Goal: Task Accomplishment & Management: Manage account settings

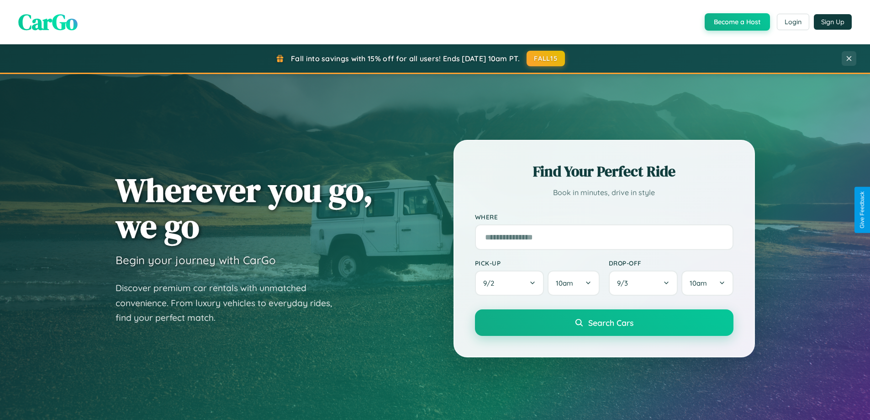
scroll to position [394, 0]
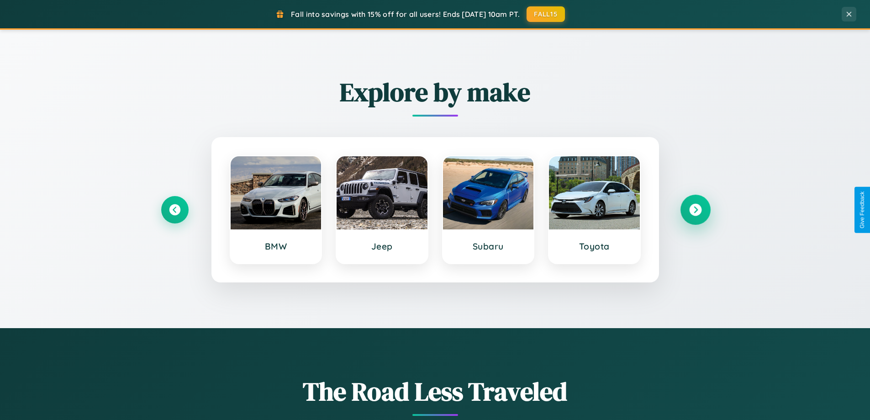
click at [695, 210] on icon at bounding box center [695, 210] width 12 height 12
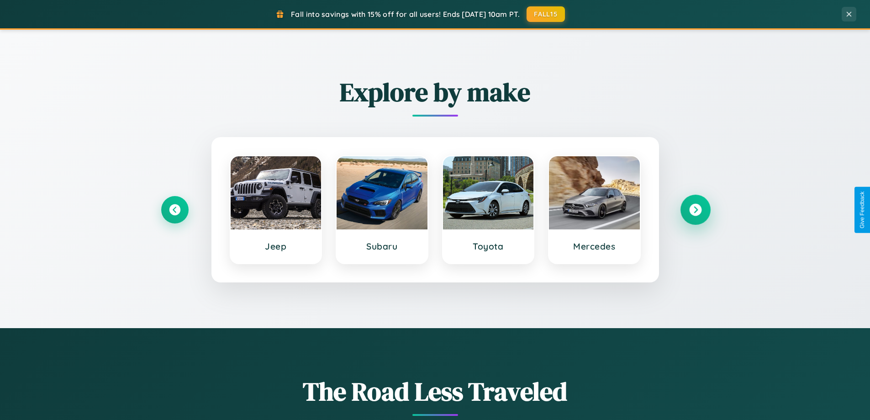
click at [695, 210] on icon at bounding box center [695, 210] width 12 height 12
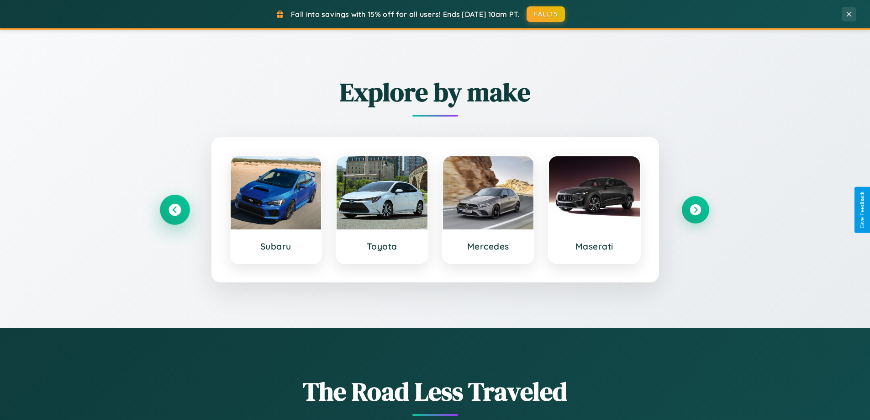
click at [174, 210] on icon at bounding box center [174, 210] width 12 height 12
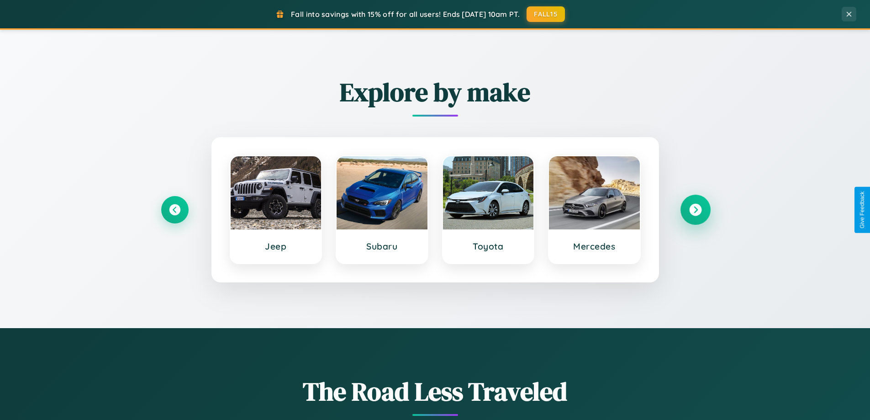
click at [695, 210] on icon at bounding box center [695, 210] width 12 height 12
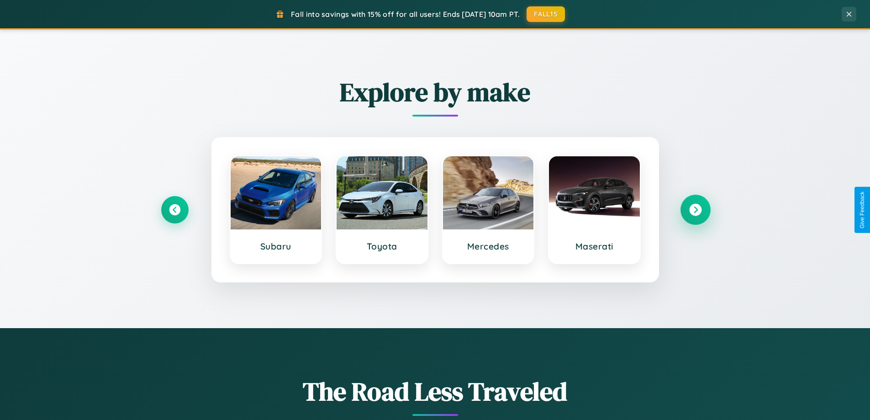
click at [695, 210] on icon at bounding box center [695, 210] width 12 height 12
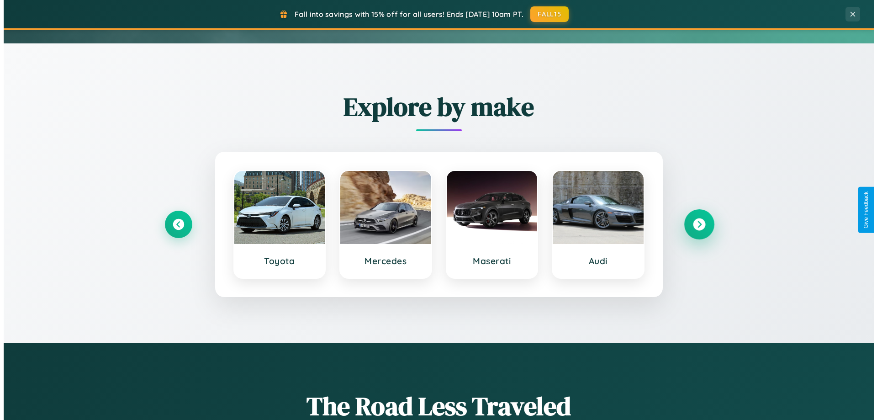
scroll to position [0, 0]
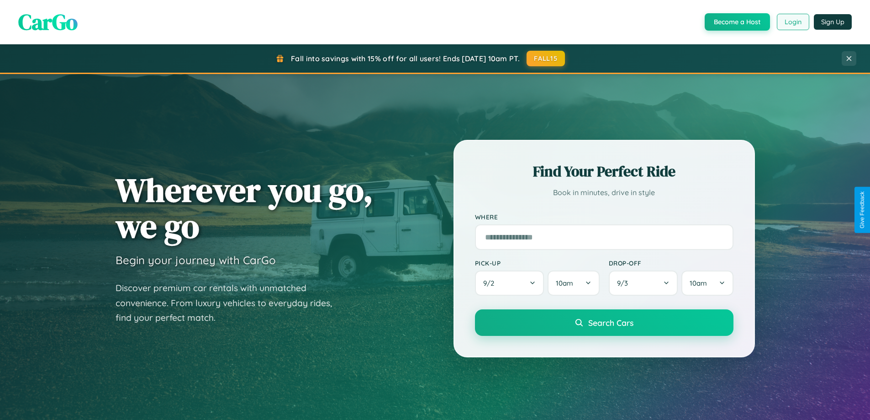
click at [792, 22] on button "Login" at bounding box center [793, 22] width 32 height 16
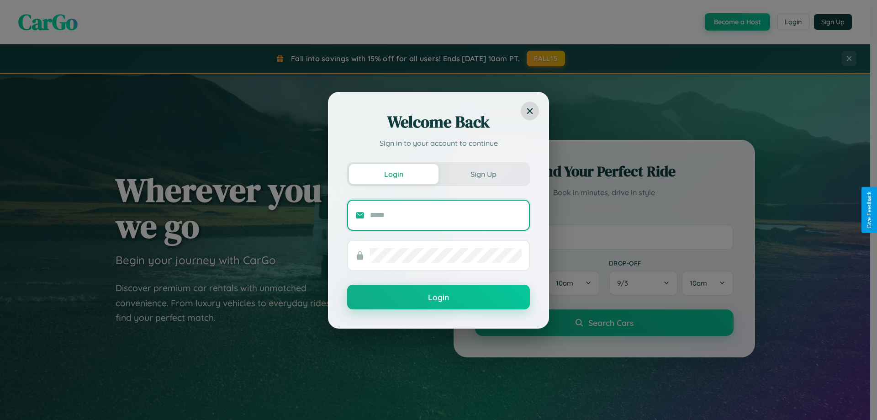
click at [446, 215] on input "text" at bounding box center [446, 215] width 152 height 15
type input "**********"
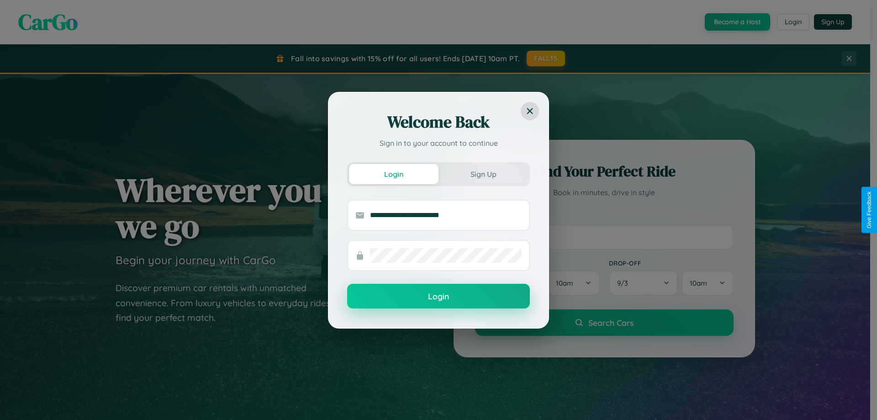
click at [438, 296] on button "Login" at bounding box center [438, 296] width 183 height 25
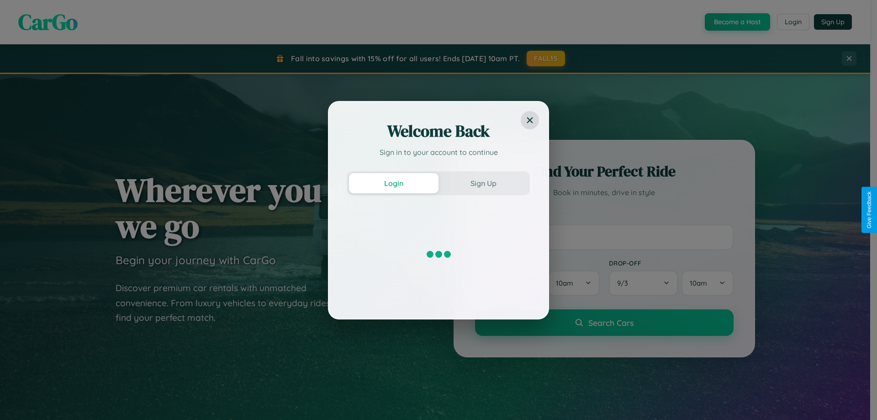
click at [546, 58] on div "Welcome Back Sign in to your account to continue Login Sign Up" at bounding box center [438, 210] width 877 height 420
